Goal: Task Accomplishment & Management: Complete application form

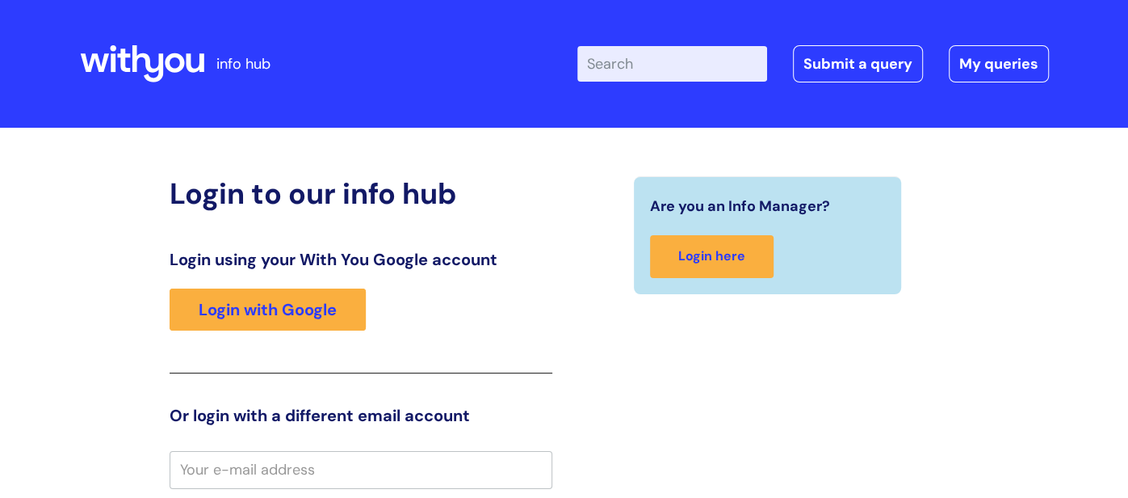
scroll to position [1, 0]
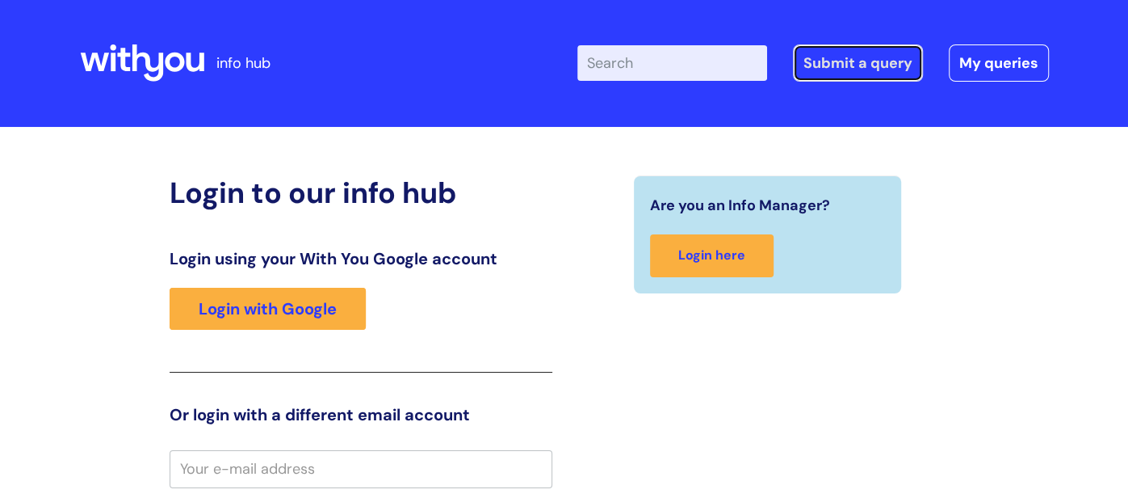
click at [836, 69] on link "Submit a query" at bounding box center [858, 62] width 130 height 37
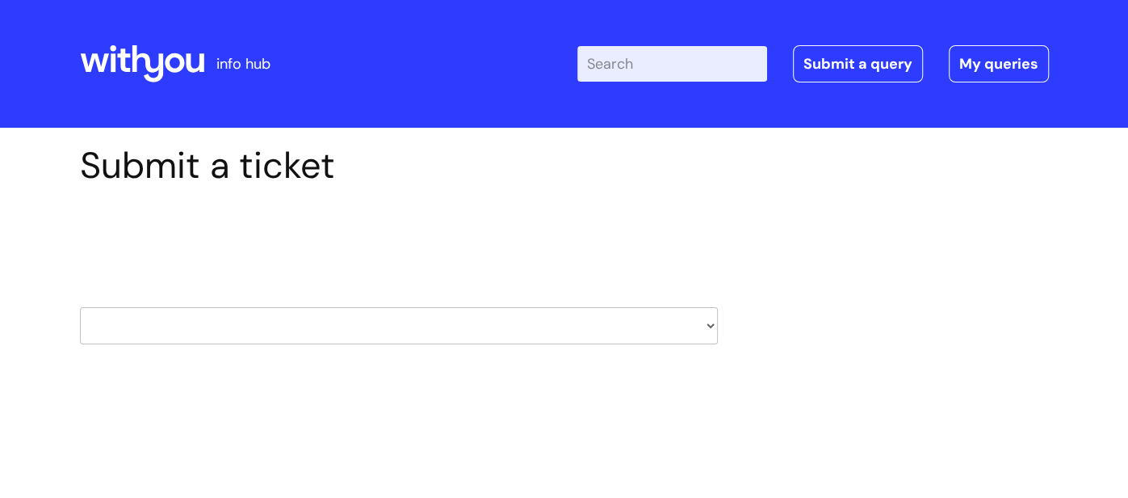
click at [555, 325] on select "HR / People IT and Support Clinical Drug Alerts Finance Accounts Data Support T…" at bounding box center [399, 325] width 638 height 37
click at [315, 330] on select "HR / People IT and Support Clinical Drug Alerts Finance Accounts Data Support T…" at bounding box center [399, 325] width 638 height 37
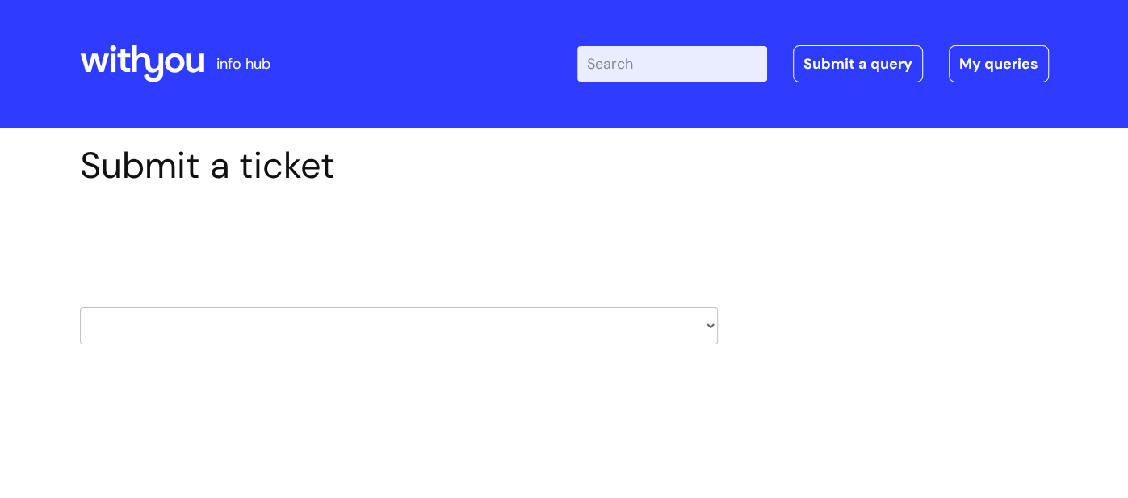
select select "hr_/_people"
click at [80, 307] on select "HR / People IT and Support Clinical Drug Alerts Finance Accounts Data Support T…" at bounding box center [399, 325] width 638 height 37
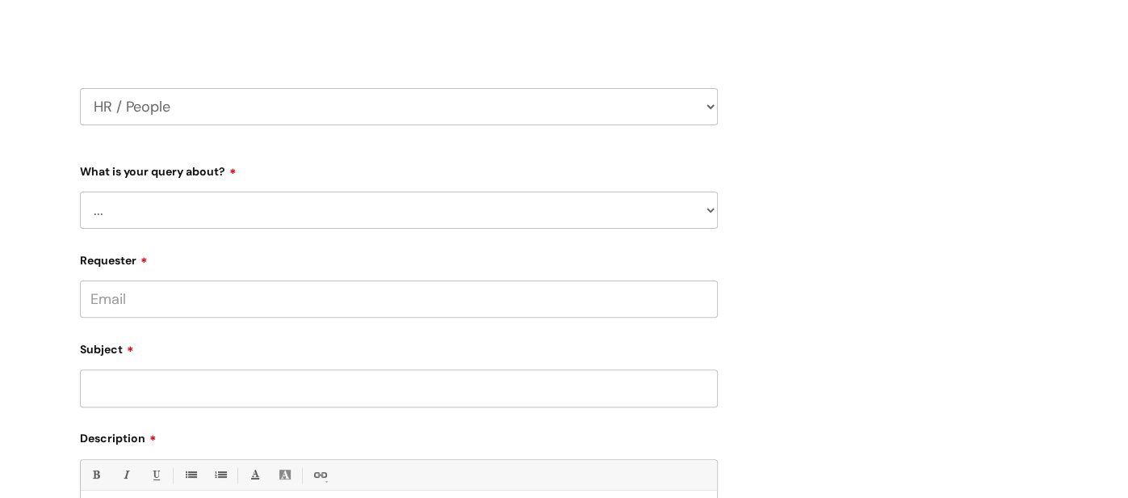
scroll to position [223, 0]
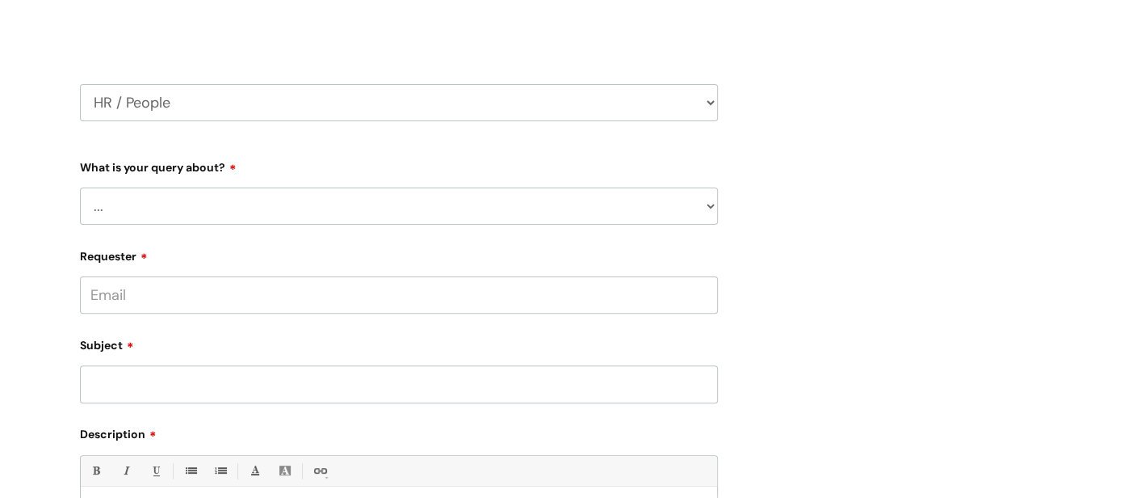
click at [356, 209] on select "... Absence Query Holiday Query Employee change request General HR Query iTrent…" at bounding box center [399, 205] width 638 height 37
select select "General HR Query"
click at [80, 187] on select "... Absence Query Holiday Query Employee change request General HR Query iTrent…" at bounding box center [399, 205] width 638 height 37
click at [172, 296] on input "Requester" at bounding box center [399, 294] width 638 height 37
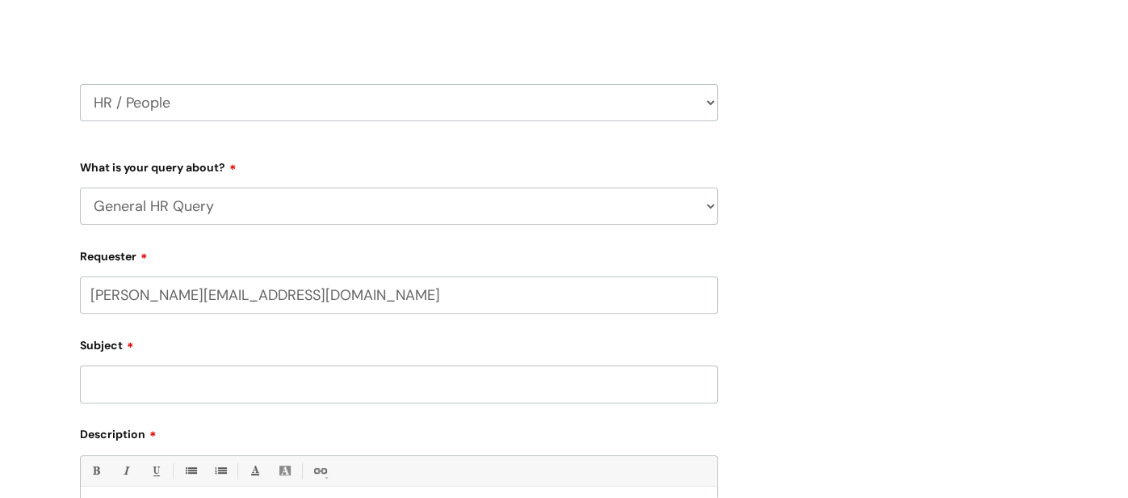
type input "[PERSON_NAME][EMAIL_ADDRESS][DOMAIN_NAME]"
click at [204, 372] on input "Subject" at bounding box center [399, 383] width 638 height 37
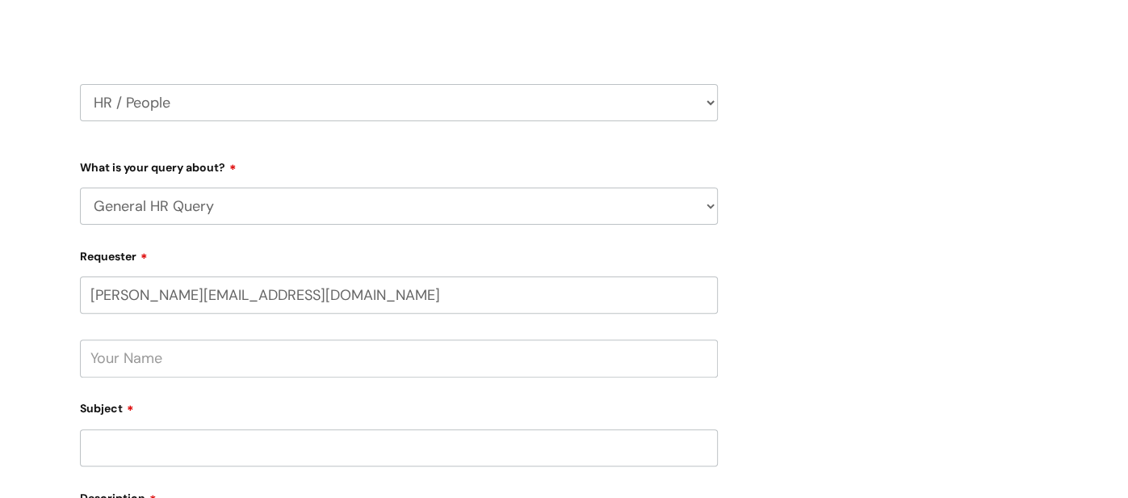
click at [203, 364] on input "text" at bounding box center [399, 357] width 638 height 37
type input "J"
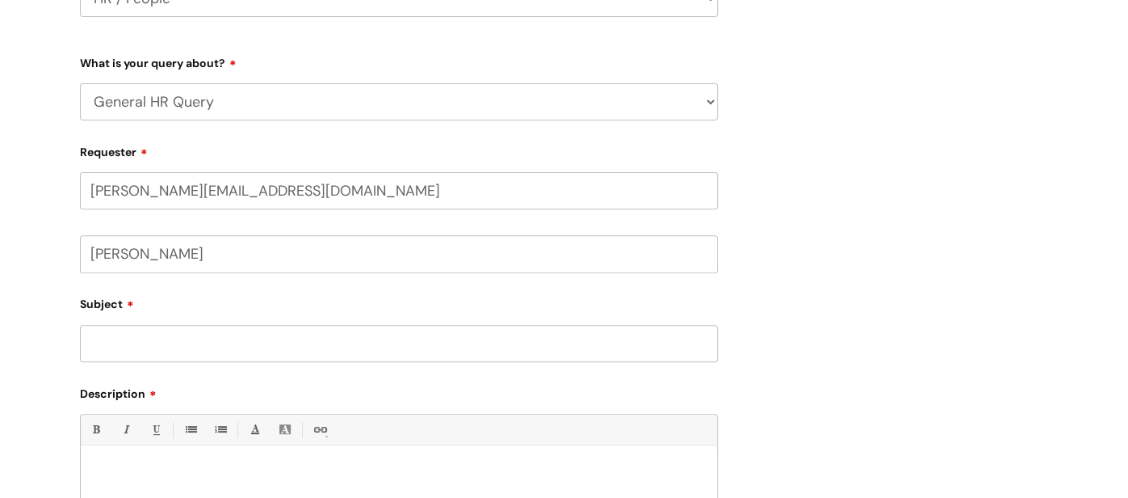
scroll to position [331, 0]
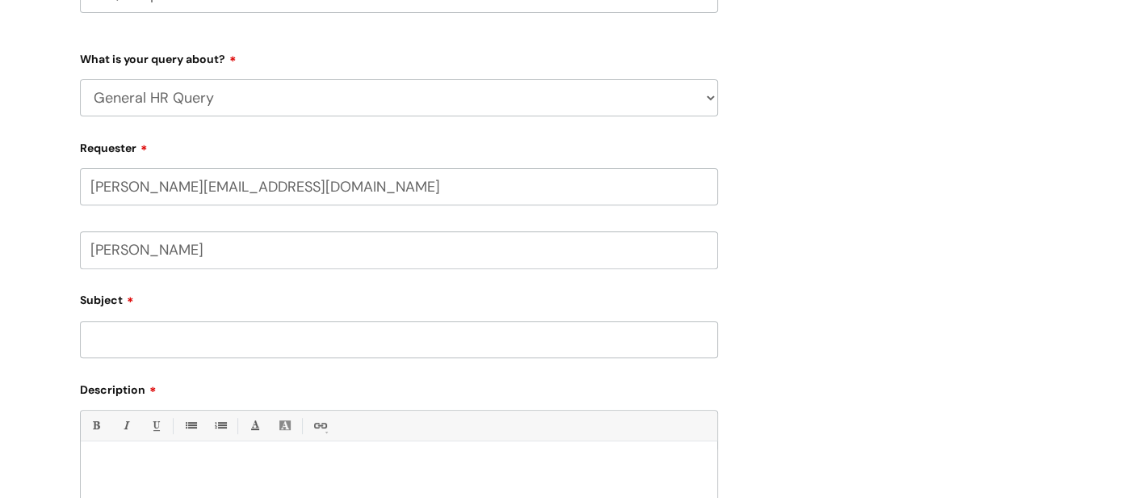
type input "[PERSON_NAME]"
click at [229, 352] on input "Subject" at bounding box center [399, 339] width 638 height 37
click at [145, 351] on input "Subject" at bounding box center [399, 339] width 638 height 37
paste input "sabbatical"
click at [97, 343] on input "sabbatical" at bounding box center [399, 339] width 638 height 37
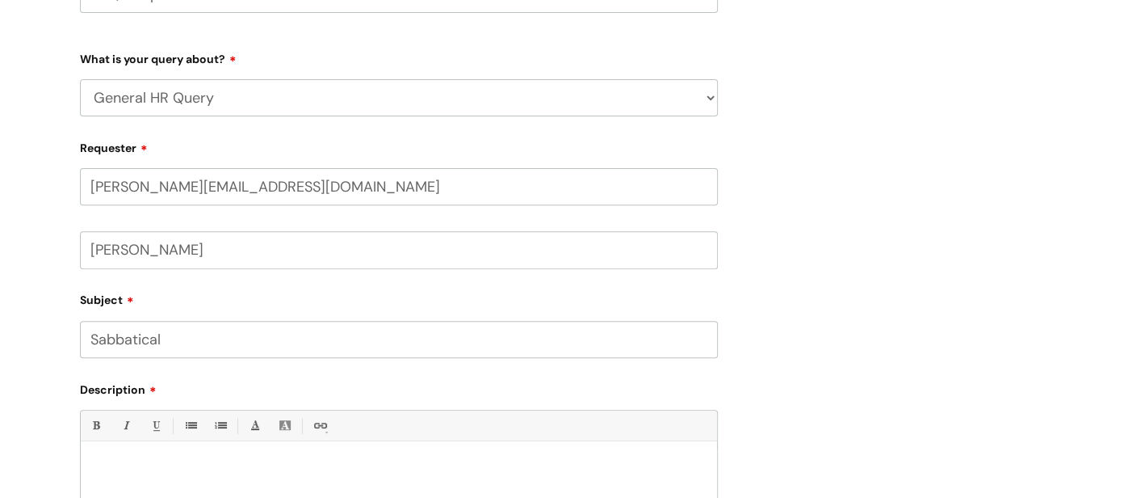
click at [228, 338] on input "Sabbatical" at bounding box center [399, 339] width 638 height 37
type input "Sabbatical"
click at [863, 299] on div "Submit a ticket Select issue type HR / People IT and Support Clinical Drug Aler…" at bounding box center [564, 264] width 993 height 902
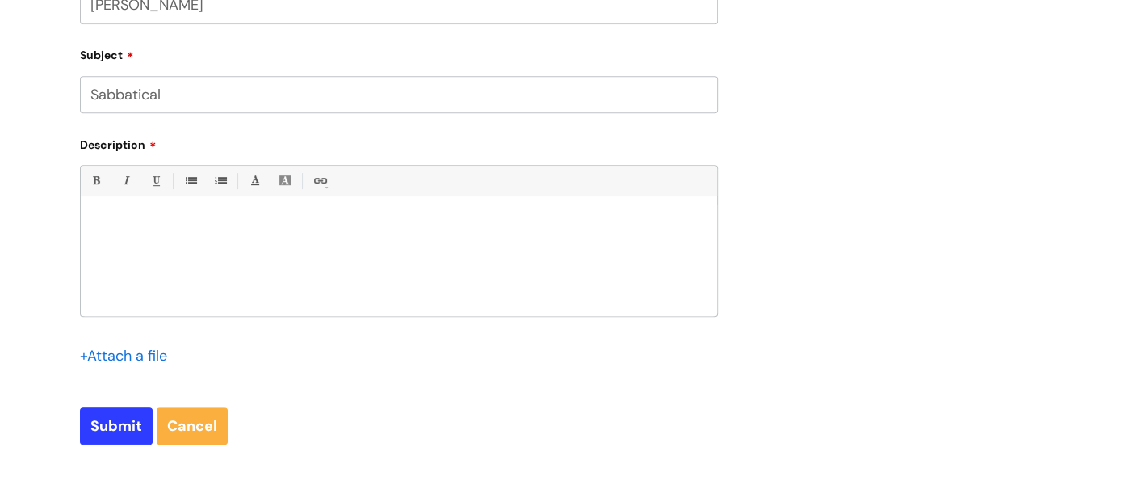
scroll to position [589, 0]
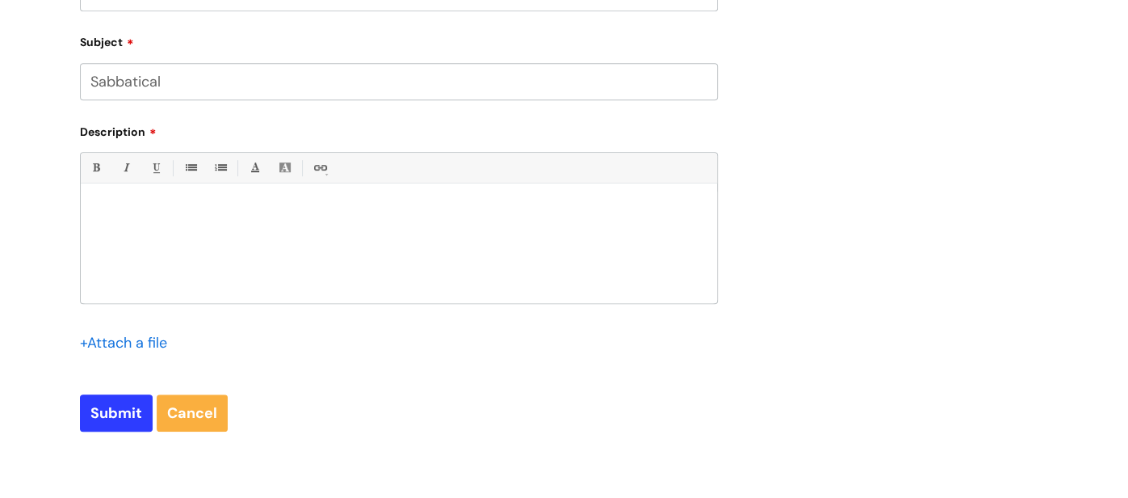
click at [584, 241] on div at bounding box center [399, 246] width 636 height 111
